Goal: Task Accomplishment & Management: Manage account settings

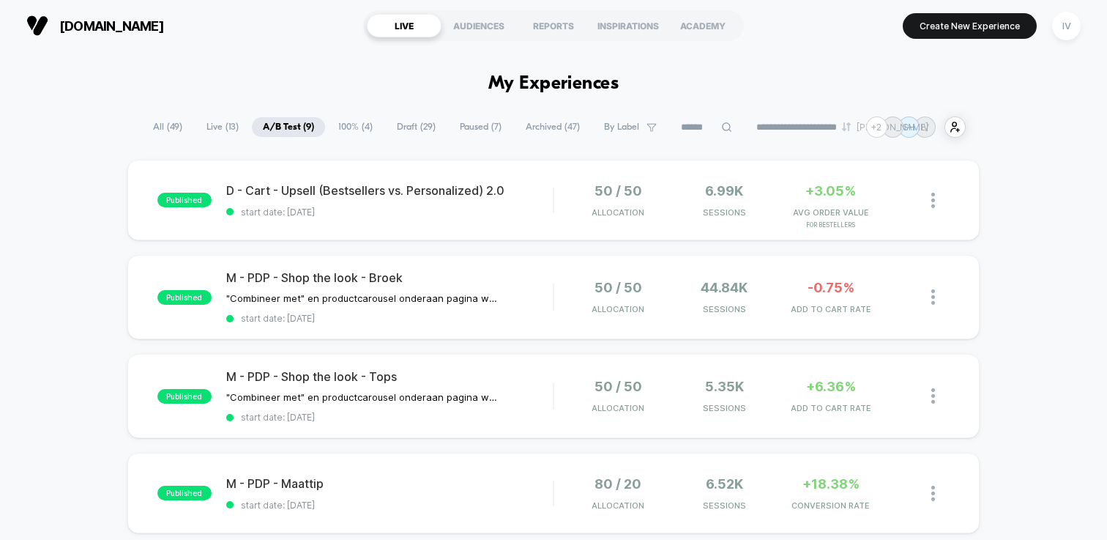
click at [534, 118] on span "Archived ( 47 )" at bounding box center [553, 127] width 76 height 20
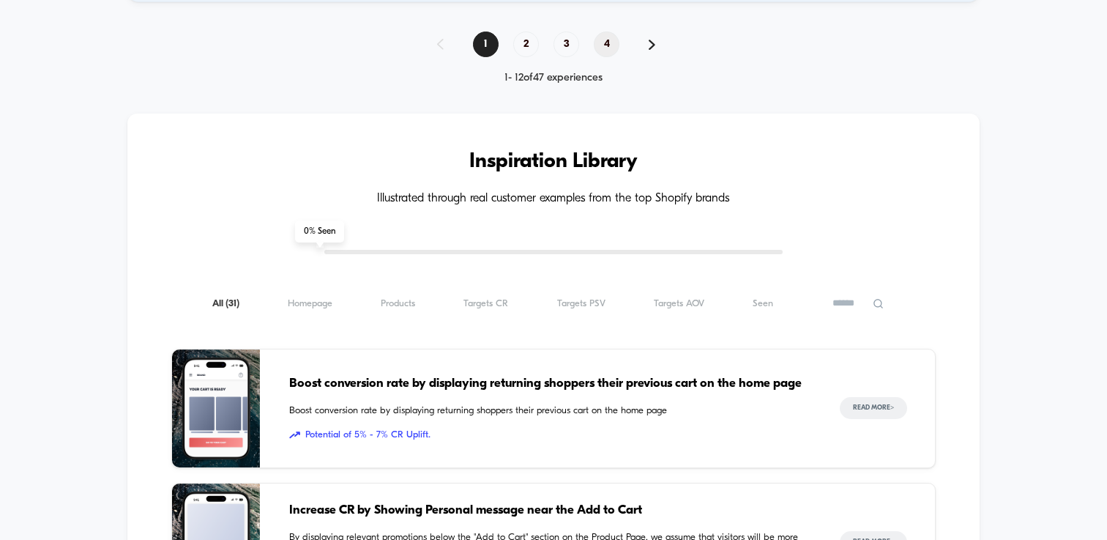
click at [601, 46] on span "4" at bounding box center [607, 44] width 26 height 26
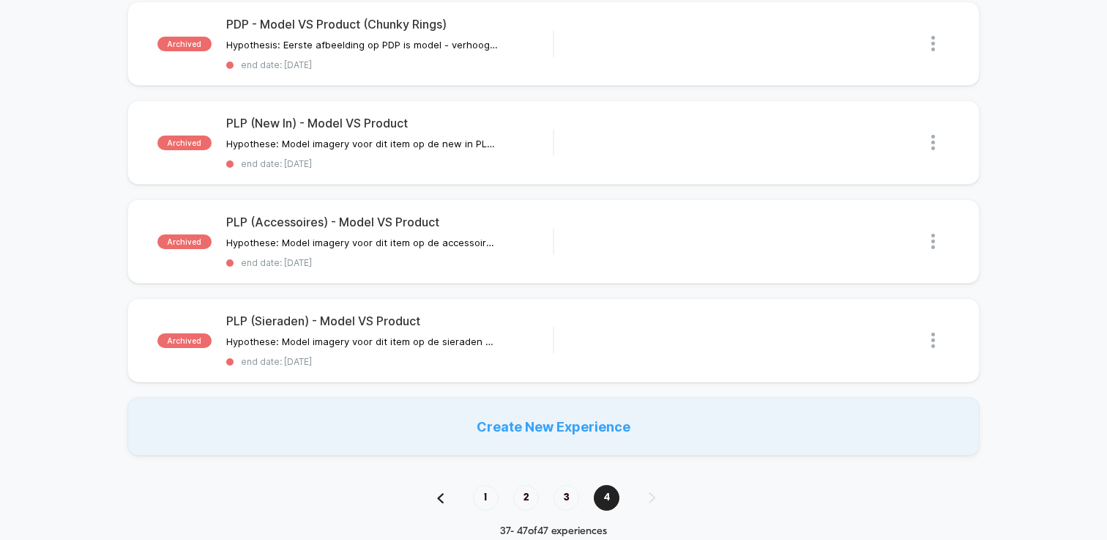
scroll to position [830, 0]
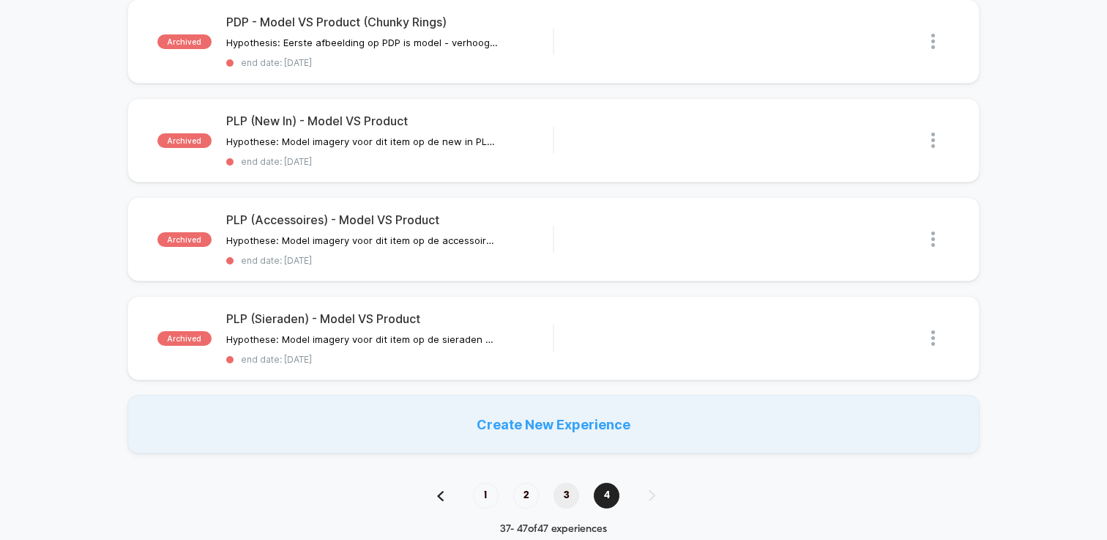
click at [564, 491] on span "3" at bounding box center [566, 495] width 26 height 26
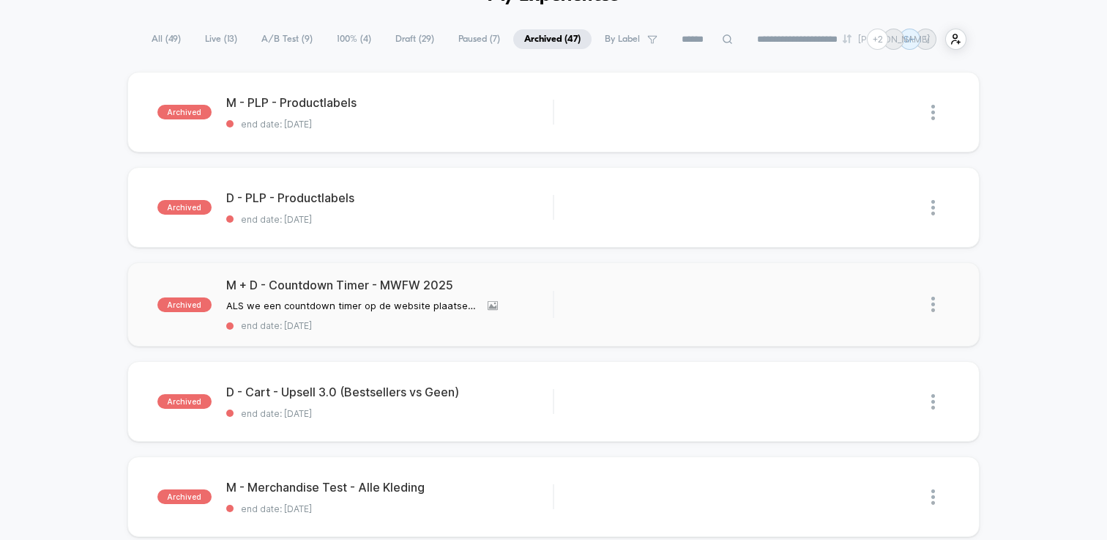
scroll to position [85, 0]
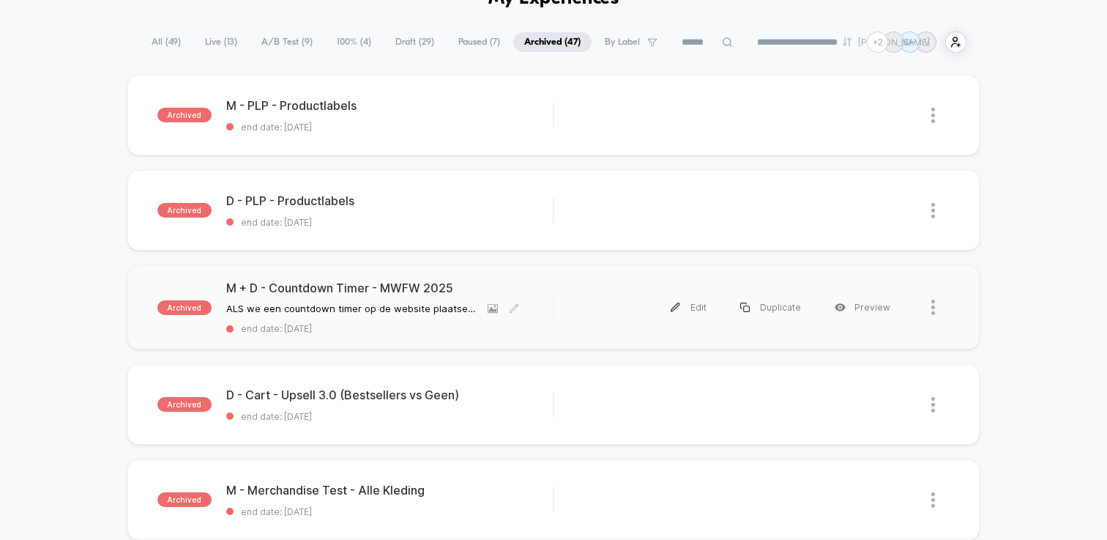
click at [414, 330] on span "end date: [DATE]" at bounding box center [389, 328] width 327 height 11
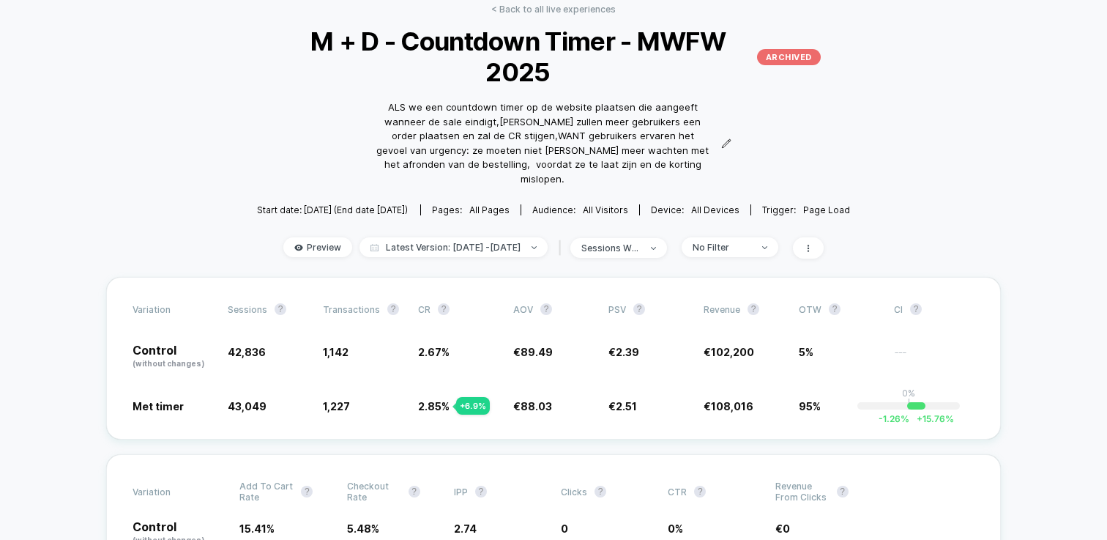
scroll to position [87, 0]
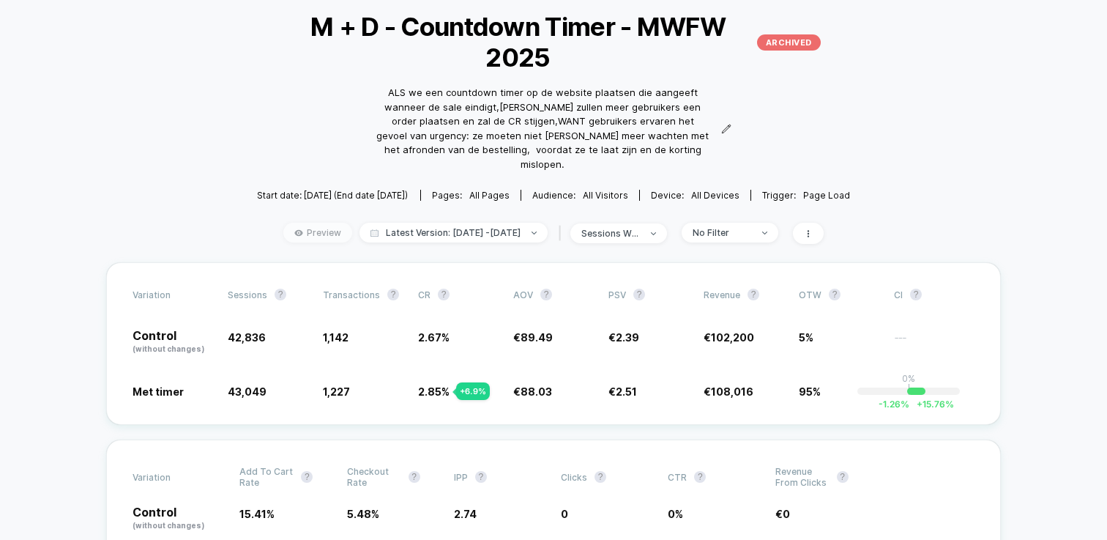
click at [297, 223] on span "Preview" at bounding box center [317, 233] width 69 height 20
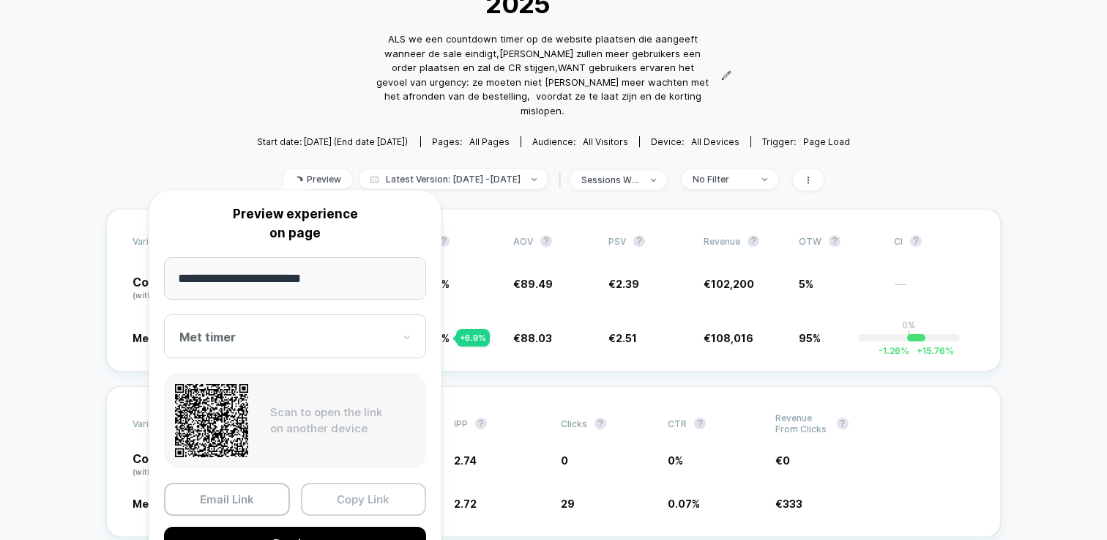
scroll to position [142, 0]
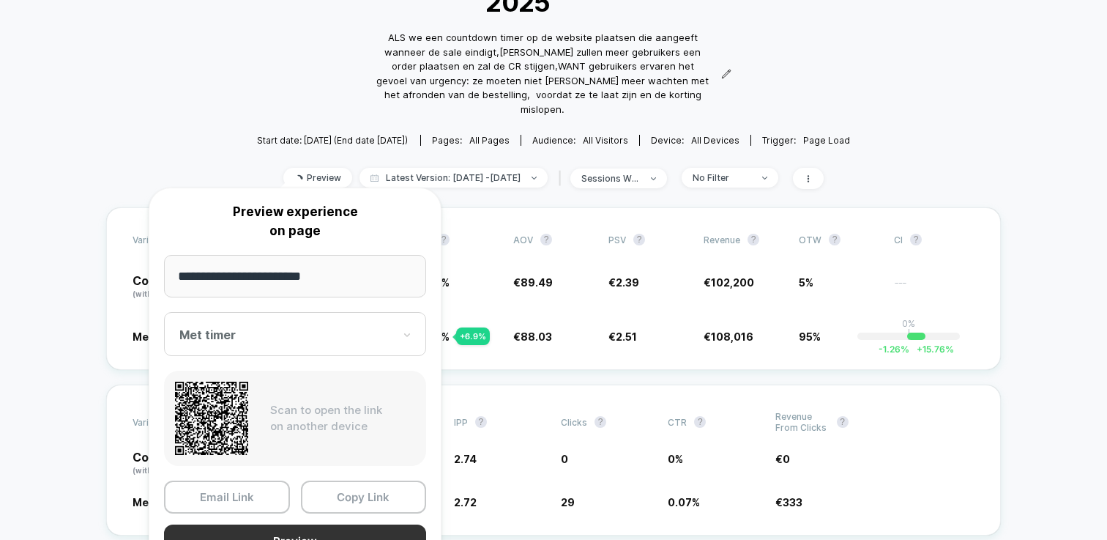
click at [358, 533] on button "Preview" at bounding box center [295, 540] width 262 height 33
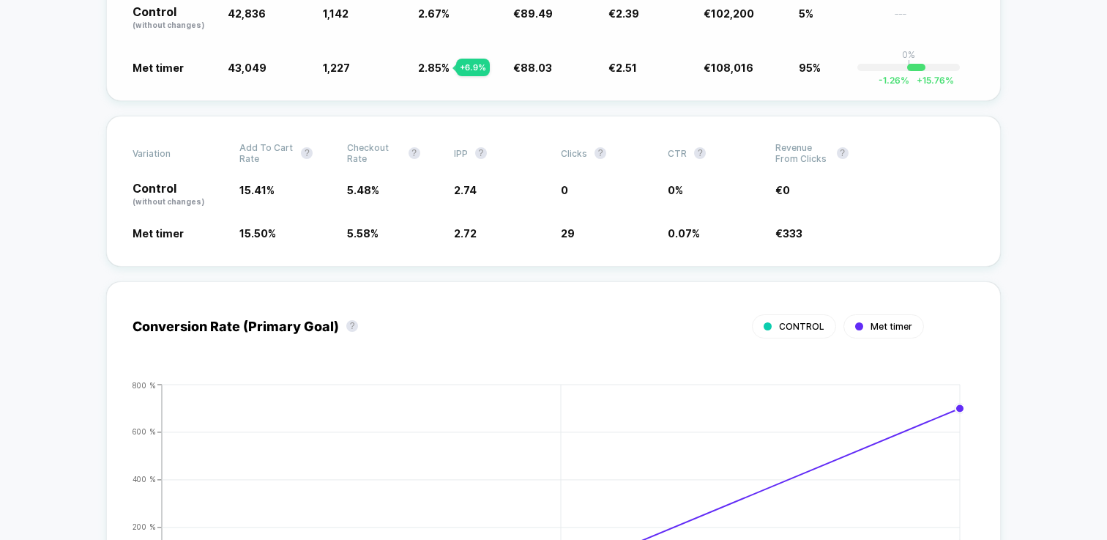
scroll to position [99, 0]
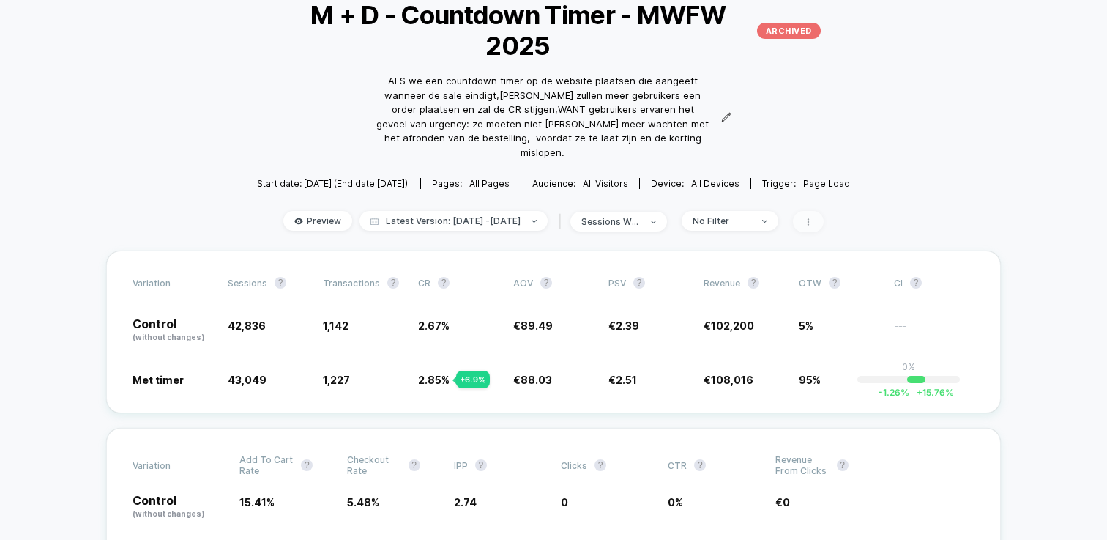
click at [824, 211] on span at bounding box center [808, 221] width 31 height 21
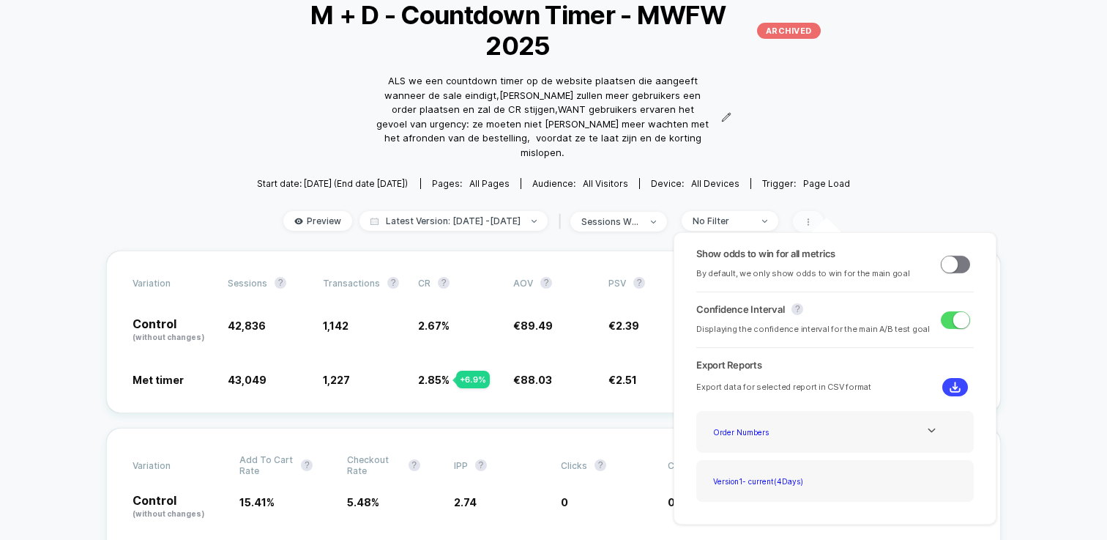
click at [813, 217] on icon at bounding box center [808, 221] width 9 height 9
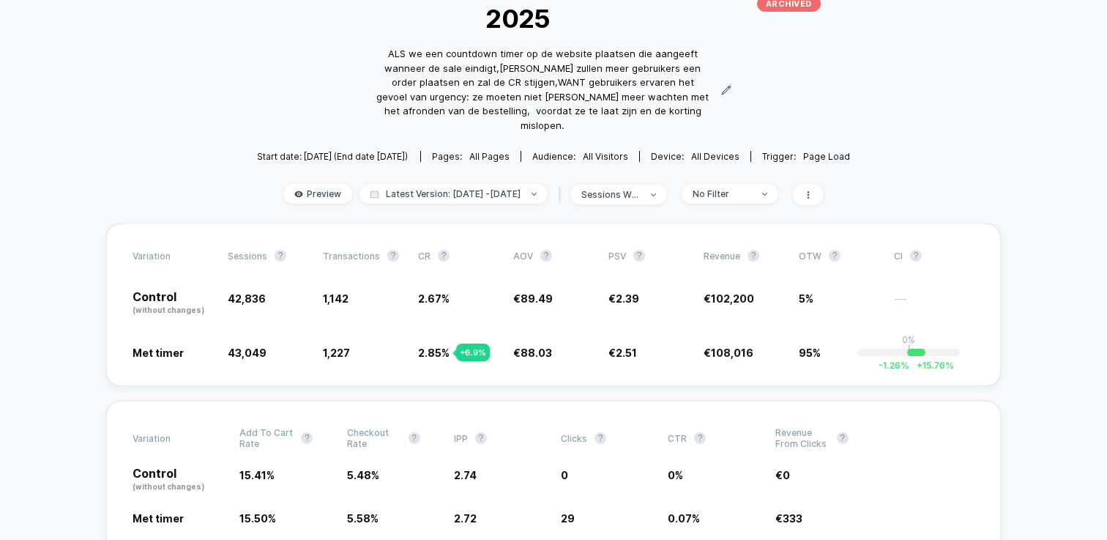
scroll to position [0, 0]
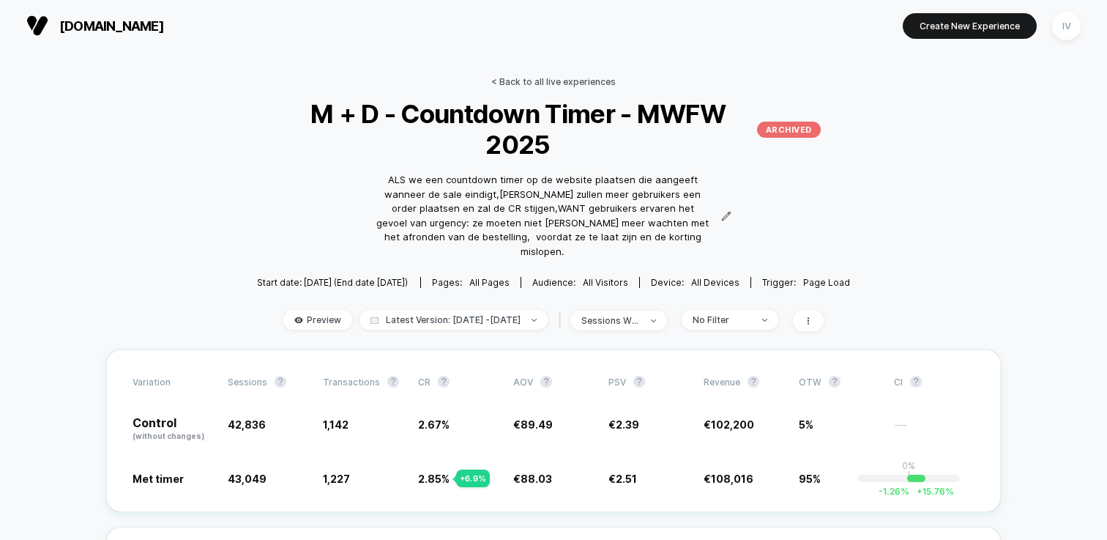
click at [528, 82] on link "< Back to all live experiences" at bounding box center [553, 81] width 124 height 11
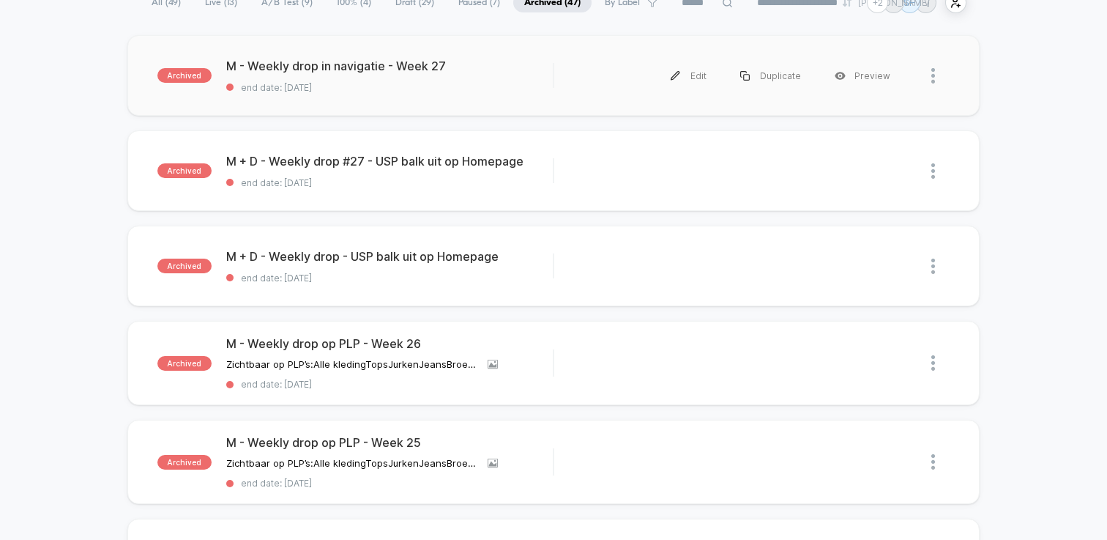
scroll to position [125, 0]
click at [466, 232] on div "archived M + D - Weekly drop - USP balk uit op Homepage end date: [DATE] Edit D…" at bounding box center [553, 265] width 852 height 81
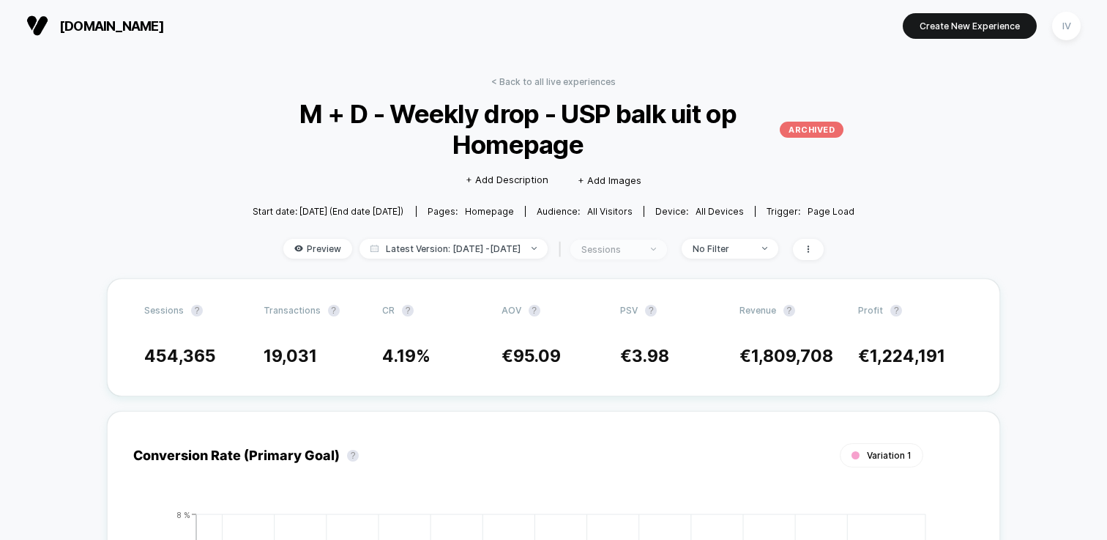
click at [644, 254] on span "sessions" at bounding box center [618, 249] width 97 height 20
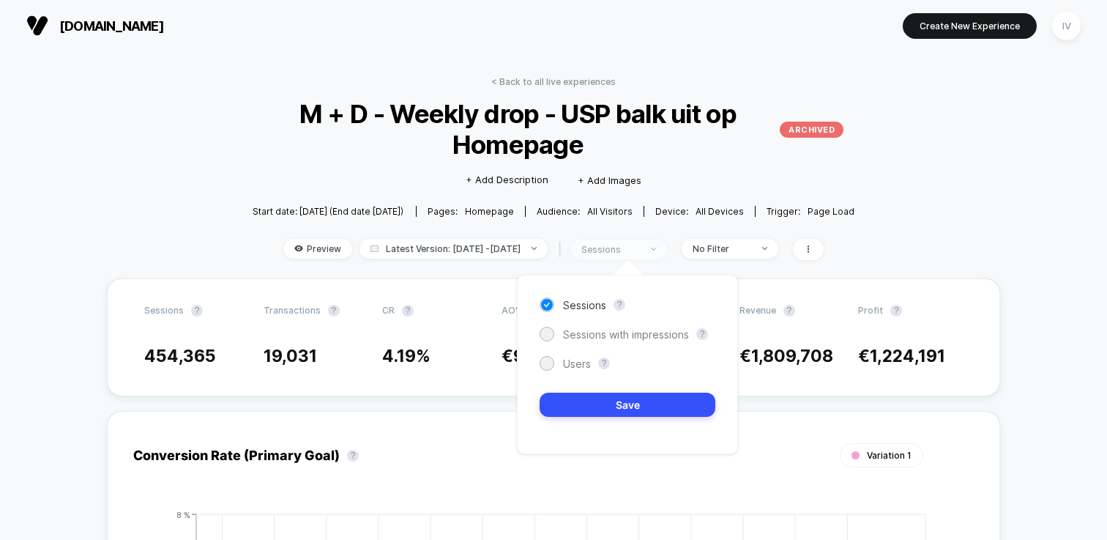
click at [640, 250] on div "sessions" at bounding box center [610, 249] width 59 height 11
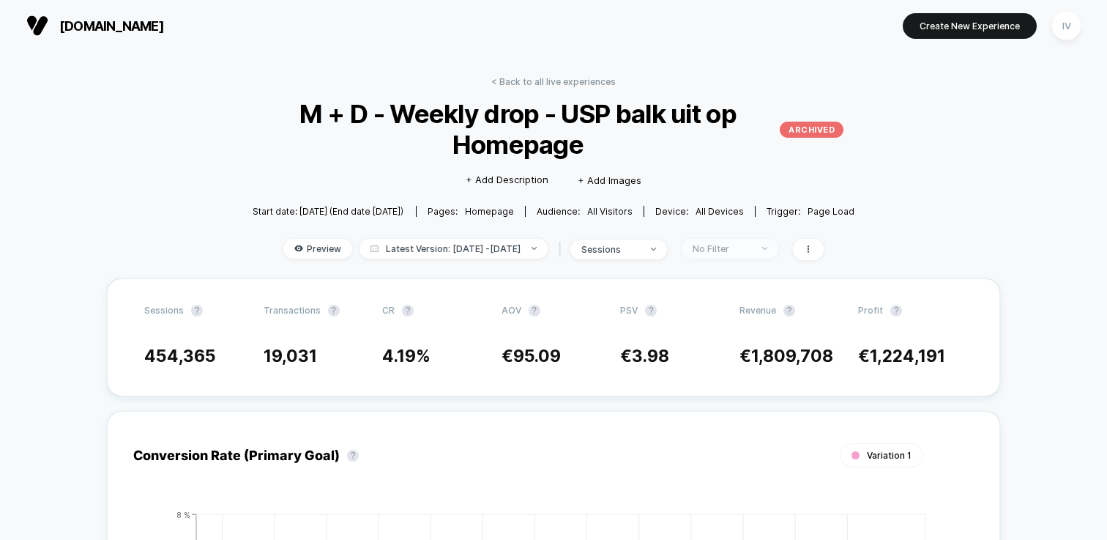
click at [739, 250] on div "No Filter" at bounding box center [722, 248] width 59 height 11
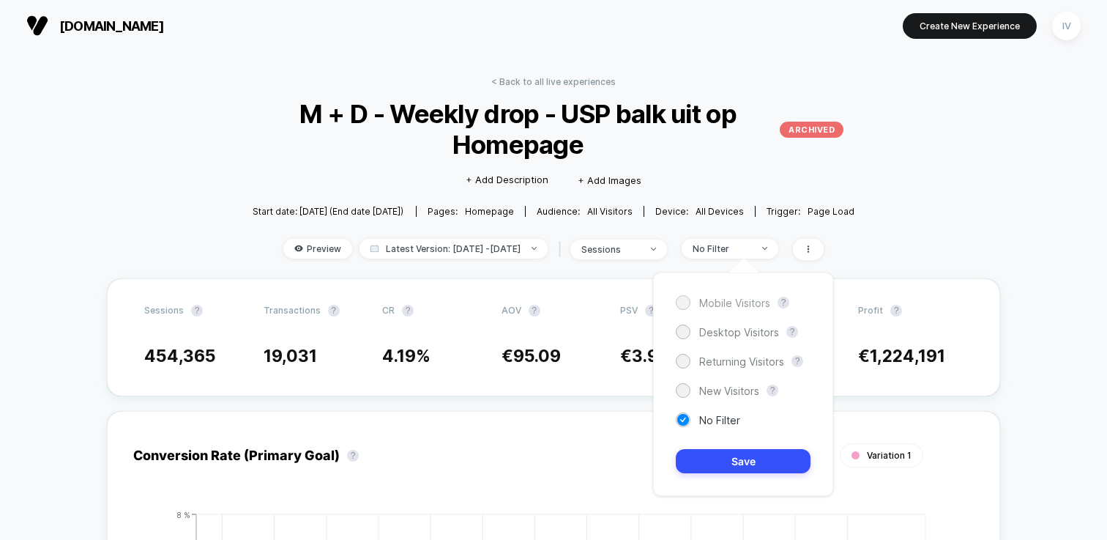
click at [744, 302] on span "Mobile Visitors" at bounding box center [734, 302] width 71 height 12
click at [743, 297] on span "Mobile Visitors" at bounding box center [734, 302] width 71 height 12
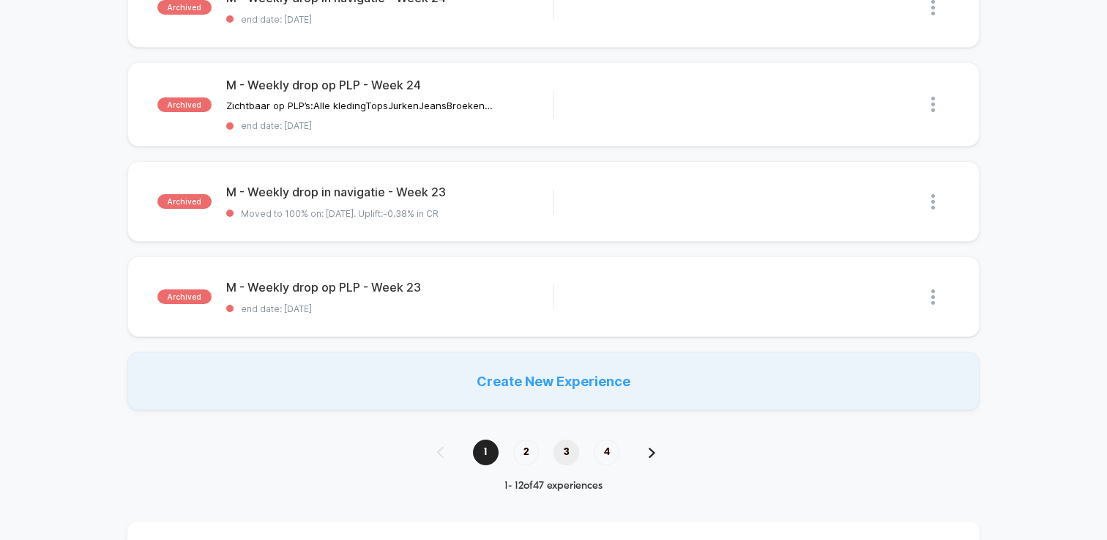
click at [559, 456] on span "3" at bounding box center [566, 452] width 26 height 26
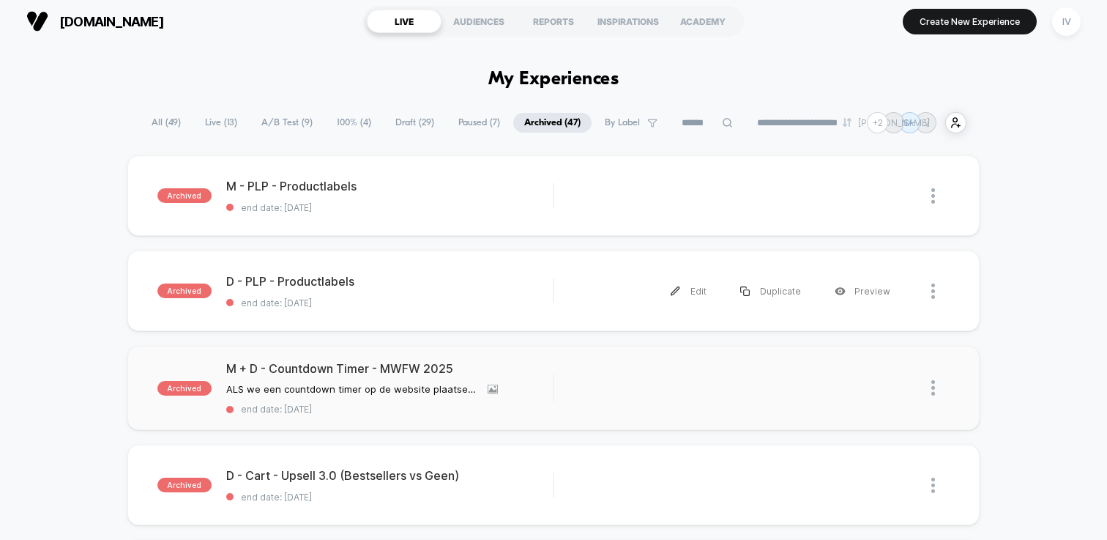
scroll to position [6, 0]
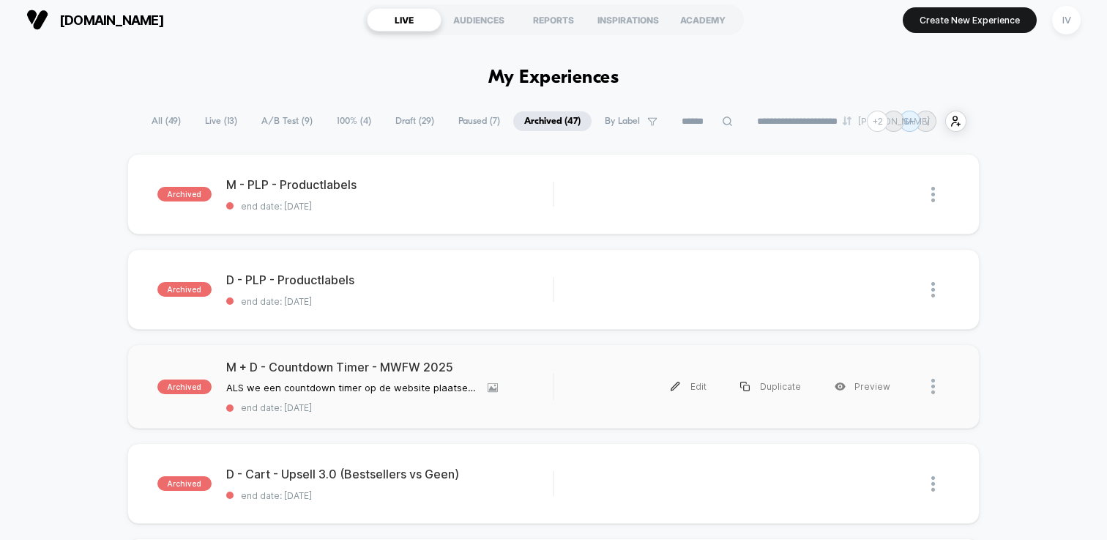
click at [510, 354] on div "archived M + D - Countdown Timer - MWFW 2025 ALS we een countdown timer op de w…" at bounding box center [553, 386] width 852 height 84
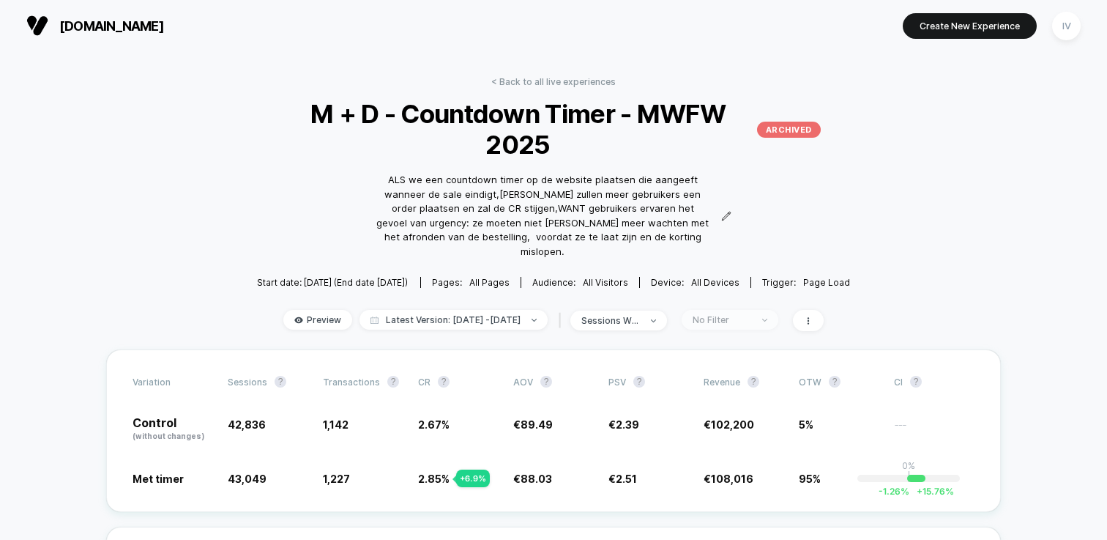
click at [751, 314] on div "No Filter" at bounding box center [722, 319] width 59 height 11
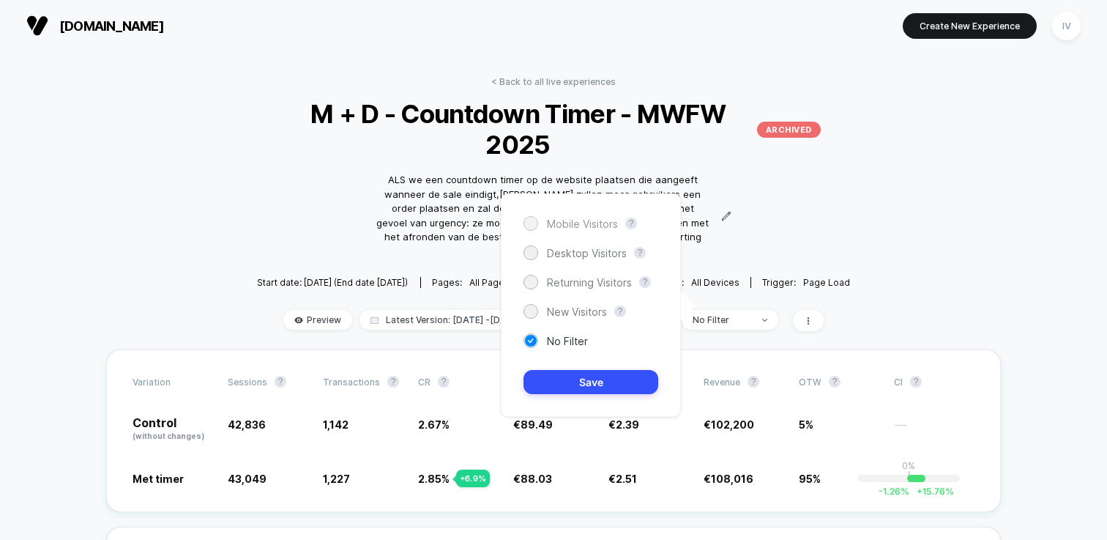
click at [580, 222] on span "Mobile Visitors" at bounding box center [582, 223] width 71 height 12
click at [597, 381] on button "Save" at bounding box center [590, 382] width 135 height 24
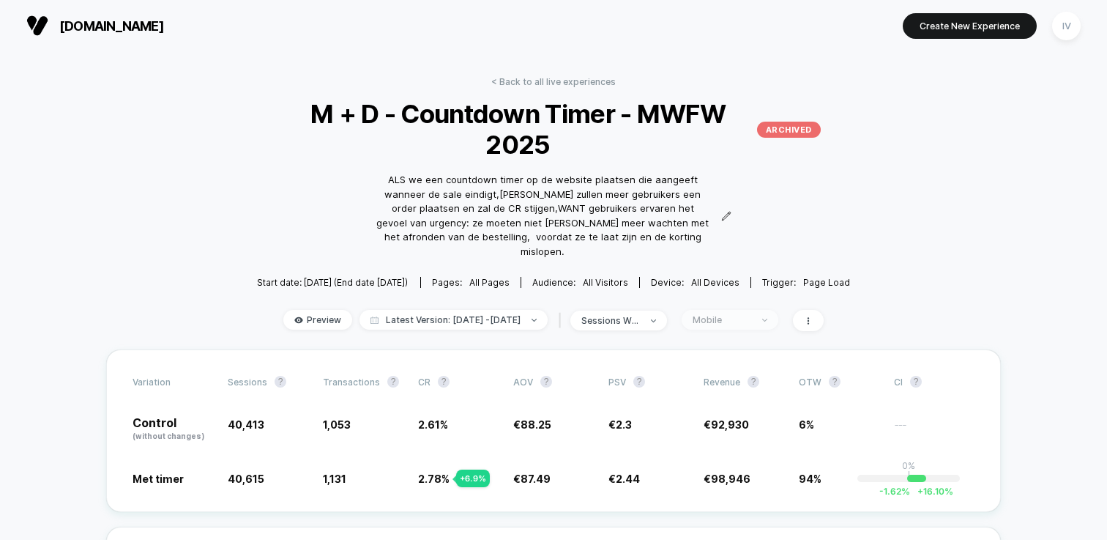
click at [758, 312] on span "Mobile" at bounding box center [730, 320] width 97 height 20
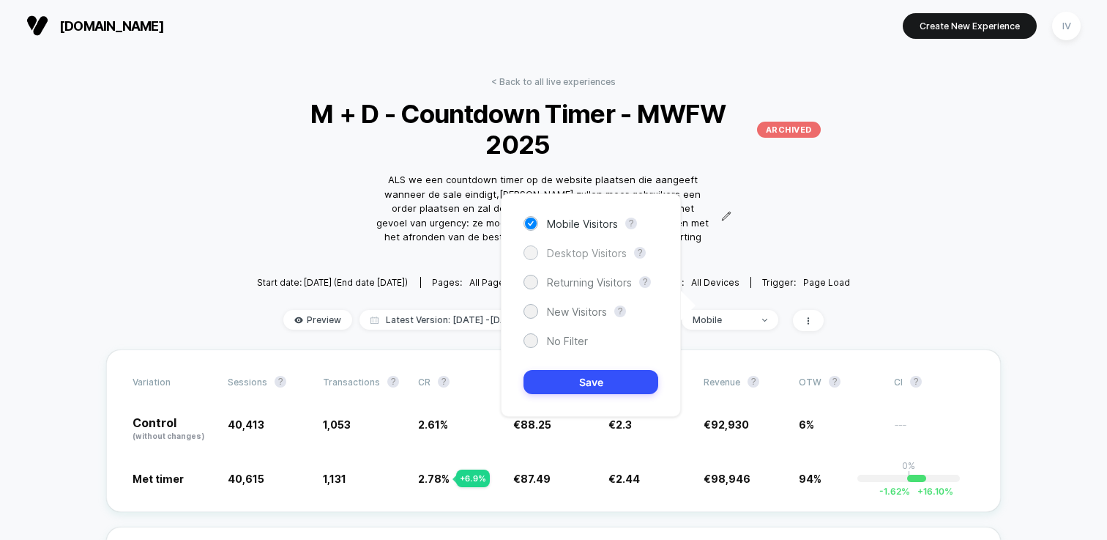
click at [605, 258] on span "Desktop Visitors" at bounding box center [587, 253] width 80 height 12
click at [599, 381] on button "Save" at bounding box center [590, 382] width 135 height 24
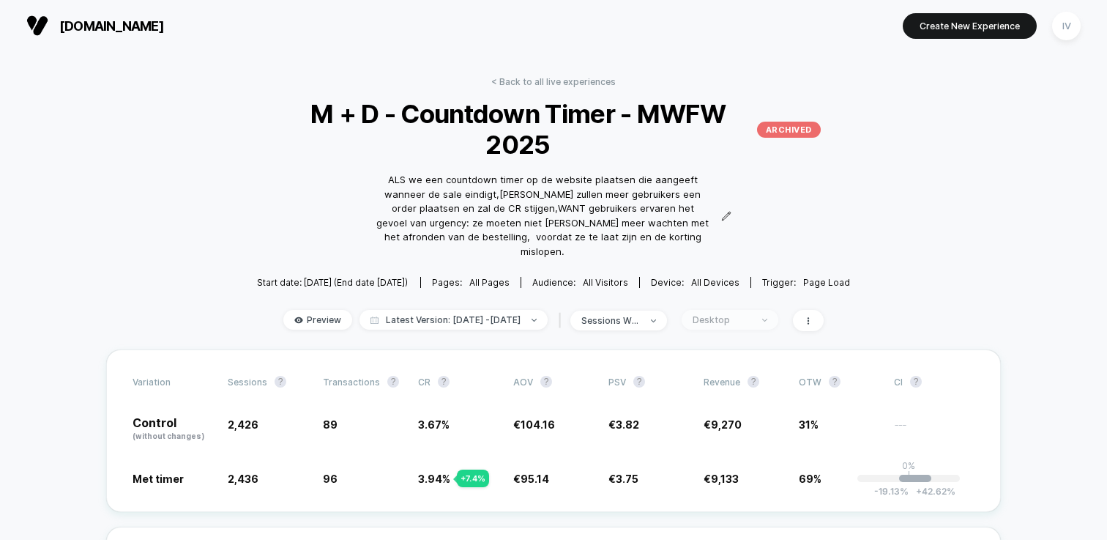
click at [748, 314] on div "Desktop" at bounding box center [722, 319] width 59 height 11
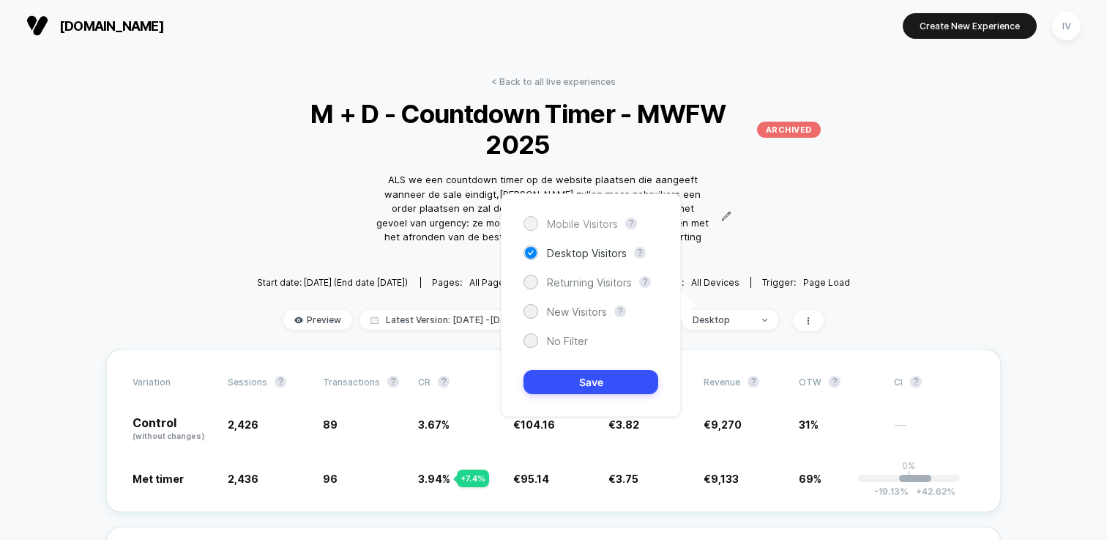
click at [604, 218] on span "Mobile Visitors" at bounding box center [582, 223] width 71 height 12
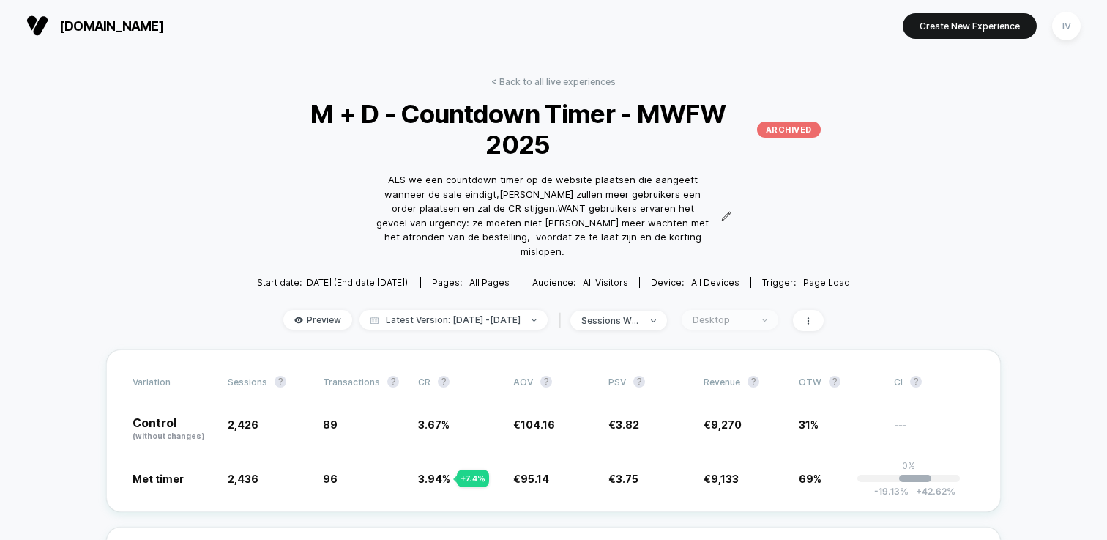
click at [751, 314] on div "Desktop" at bounding box center [722, 319] width 59 height 11
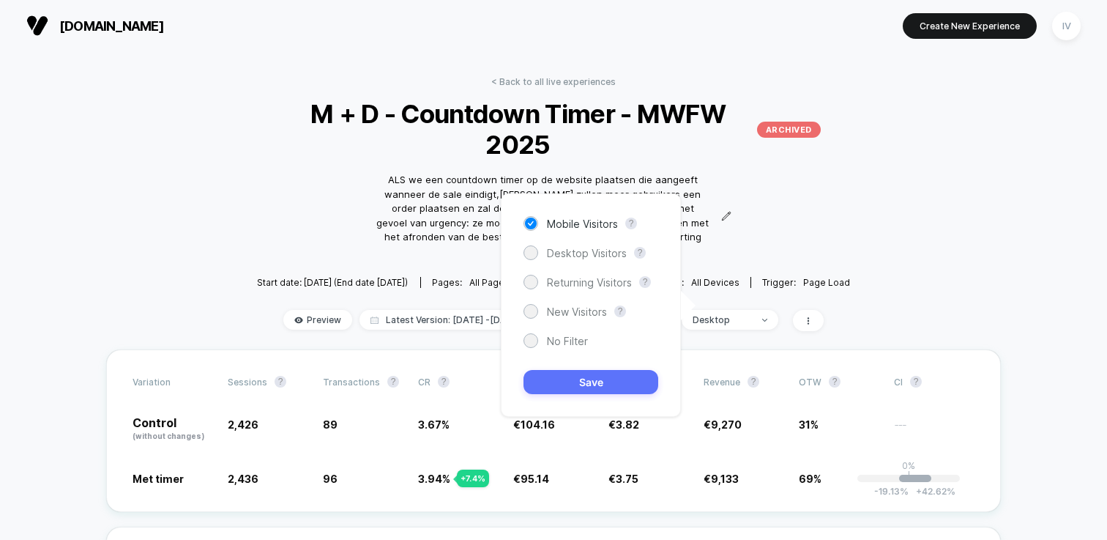
click at [614, 373] on button "Save" at bounding box center [590, 382] width 135 height 24
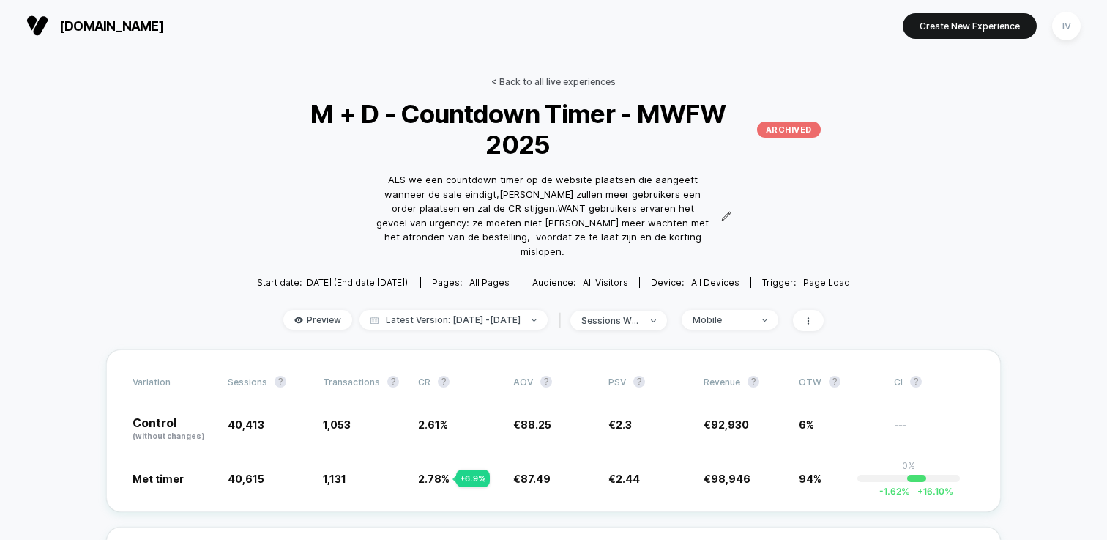
click at [572, 83] on link "< Back to all live experiences" at bounding box center [553, 81] width 124 height 11
